Goal: Transaction & Acquisition: Book appointment/travel/reservation

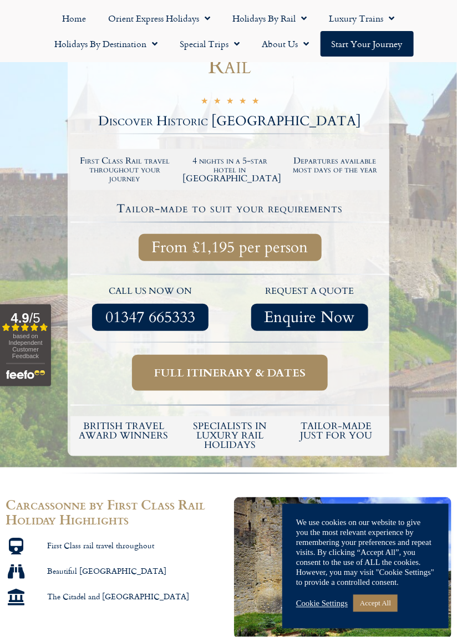
scroll to position [155, 0]
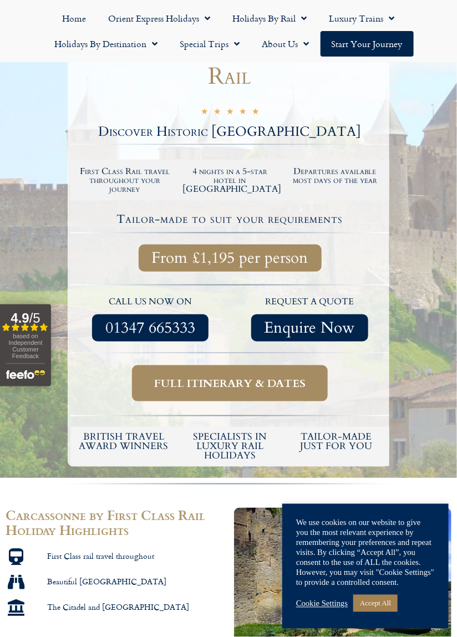
click at [290, 382] on span "Full itinerary & dates" at bounding box center [229, 384] width 151 height 14
click at [305, 388] on span "Full itinerary & dates" at bounding box center [229, 384] width 151 height 14
click at [338, 609] on link "Cookie Settings" at bounding box center [322, 604] width 52 height 10
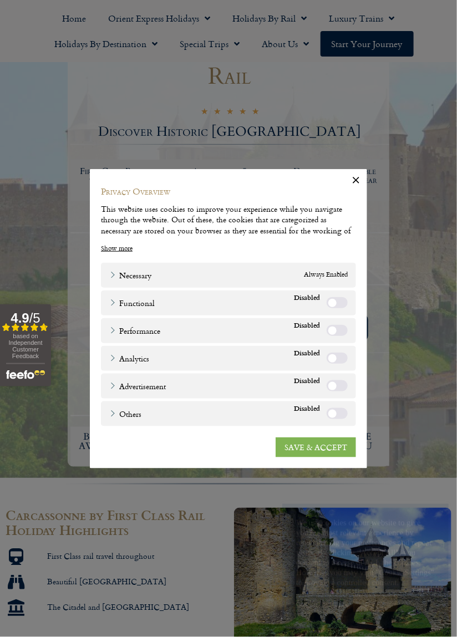
click at [342, 457] on link "SAVE & ACCEPT" at bounding box center [316, 447] width 80 height 20
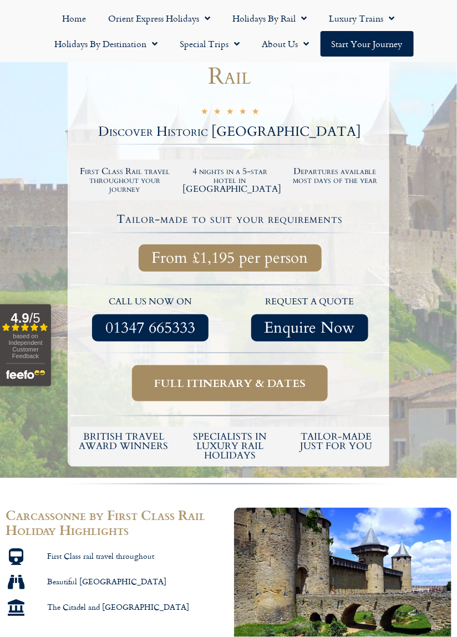
click at [304, 379] on span "Full itinerary & dates" at bounding box center [229, 384] width 151 height 14
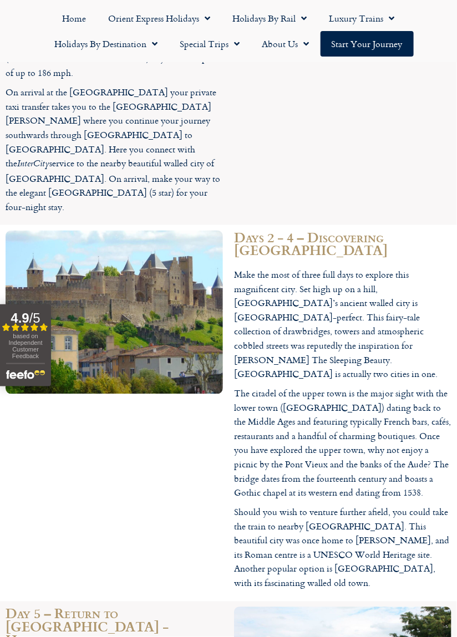
scroll to position [1206, 0]
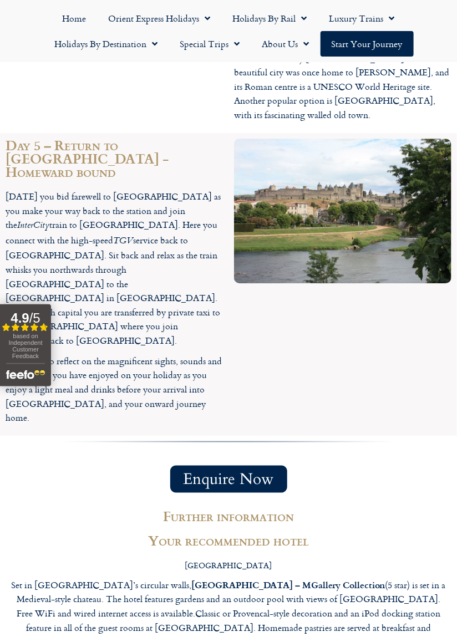
click at [397, 466] on div "Enquire Now" at bounding box center [229, 479] width 446 height 27
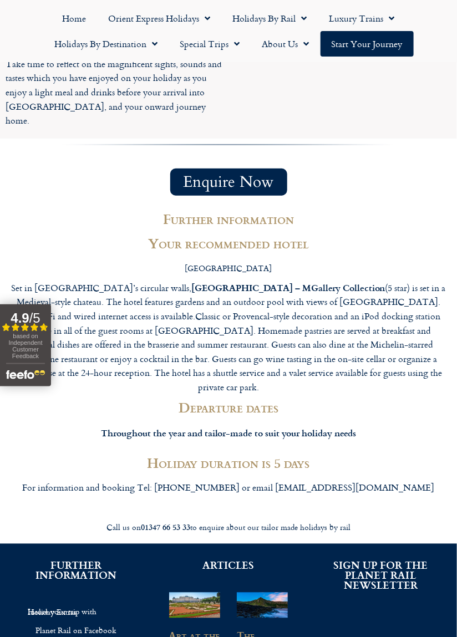
scroll to position [1972, 0]
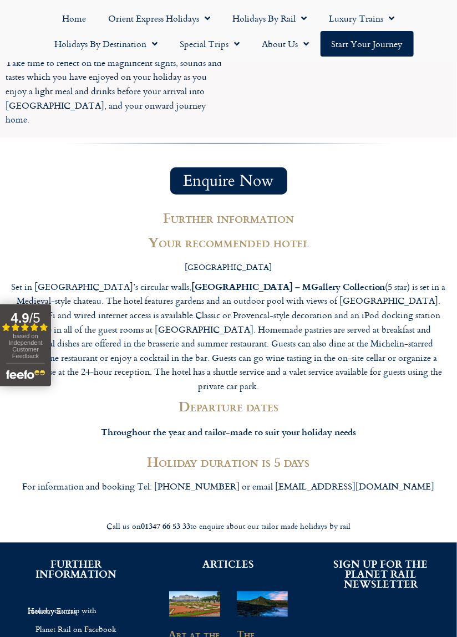
click at [431, 341] on p "Set in [GEOGRAPHIC_DATA]’s circular walls, [GEOGRAPHIC_DATA] – MGallery Collect…" at bounding box center [228, 337] width 435 height 114
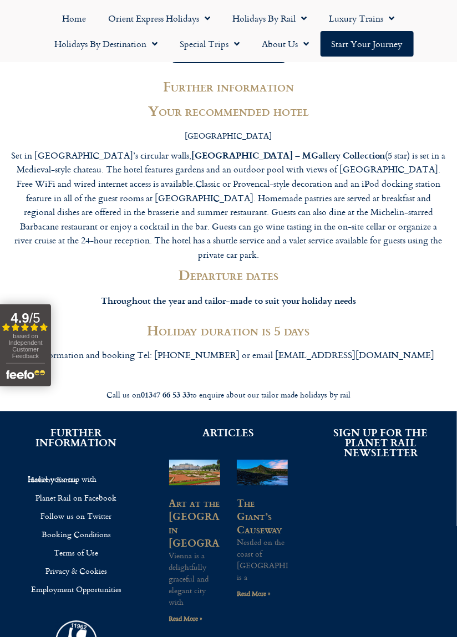
scroll to position [2108, 0]
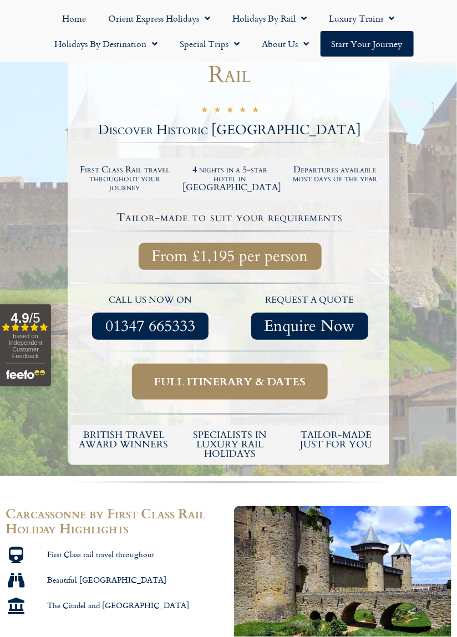
scroll to position [155, 0]
